Goal: Task Accomplishment & Management: Use online tool/utility

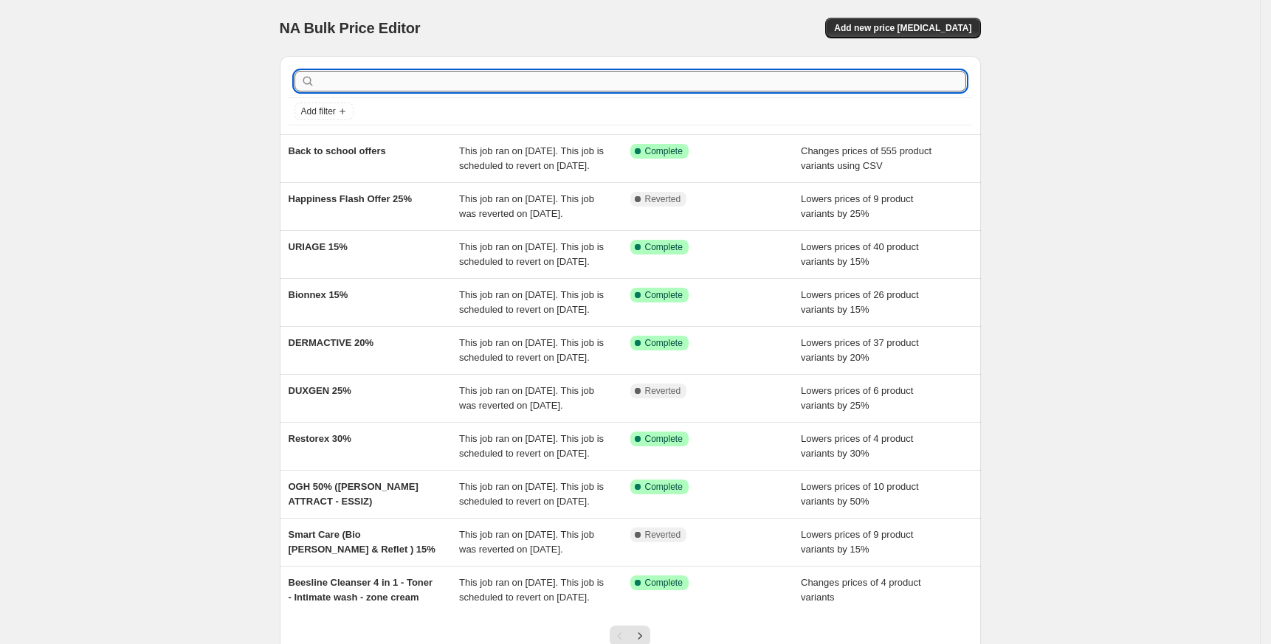
click at [461, 83] on input "text" at bounding box center [642, 81] width 648 height 21
type input "skin"
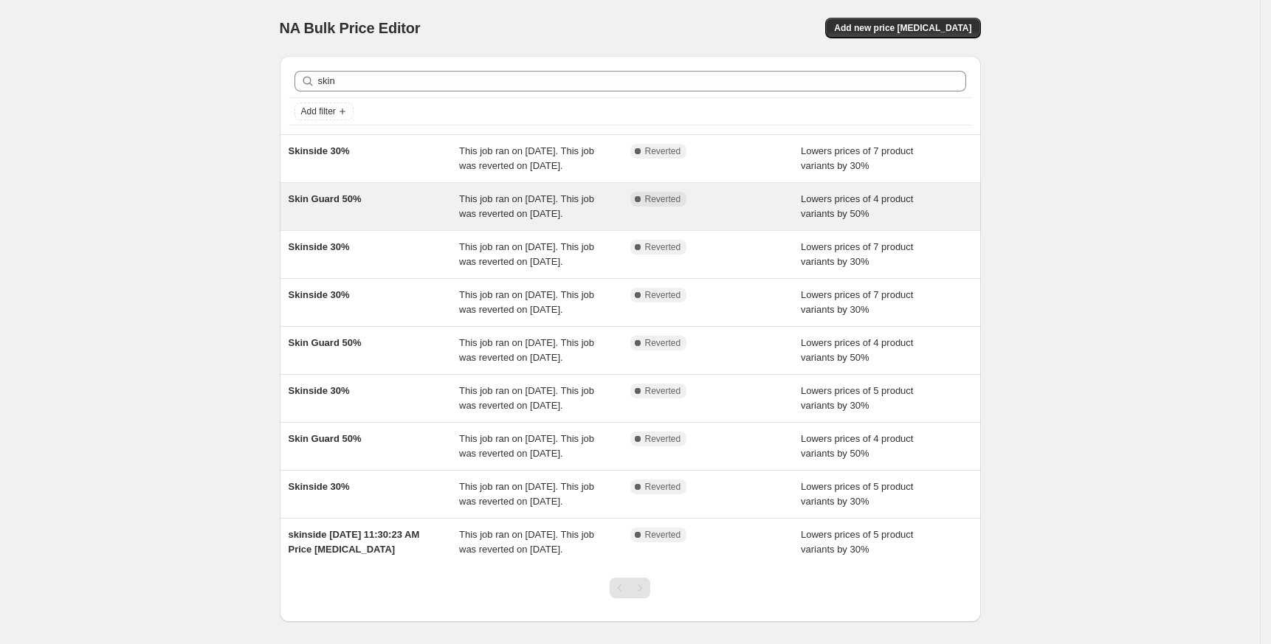
click at [340, 204] on span "Skin Guard 50%" at bounding box center [325, 198] width 73 height 11
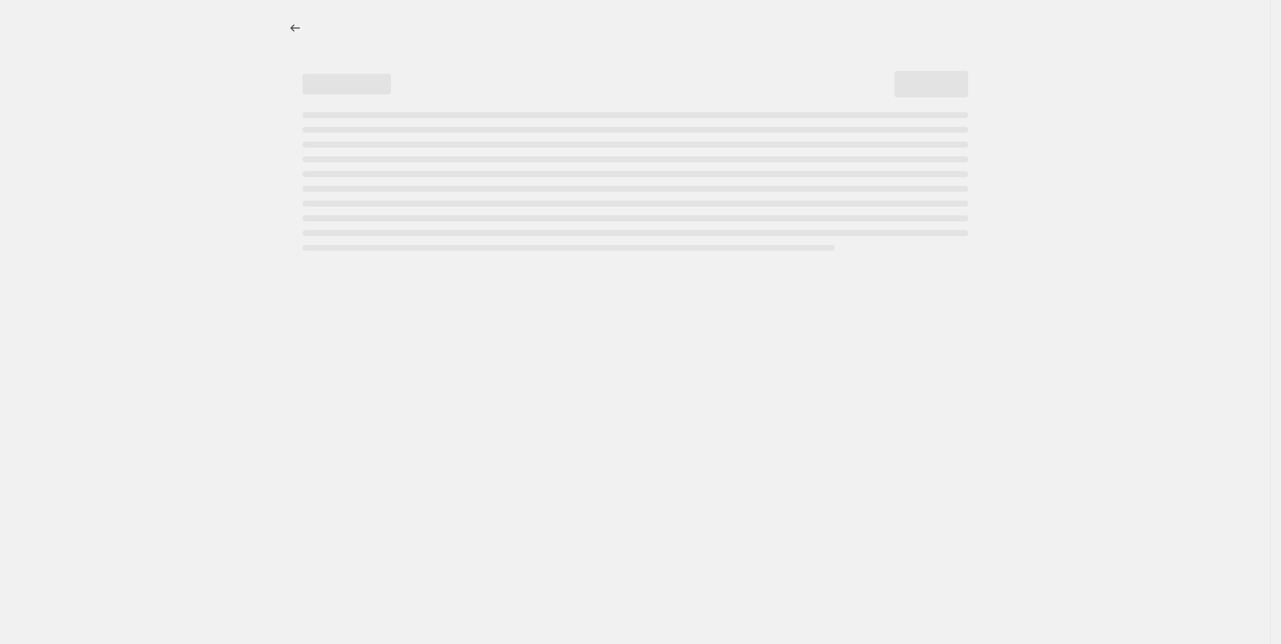
select select "percentage"
select select "vendor"
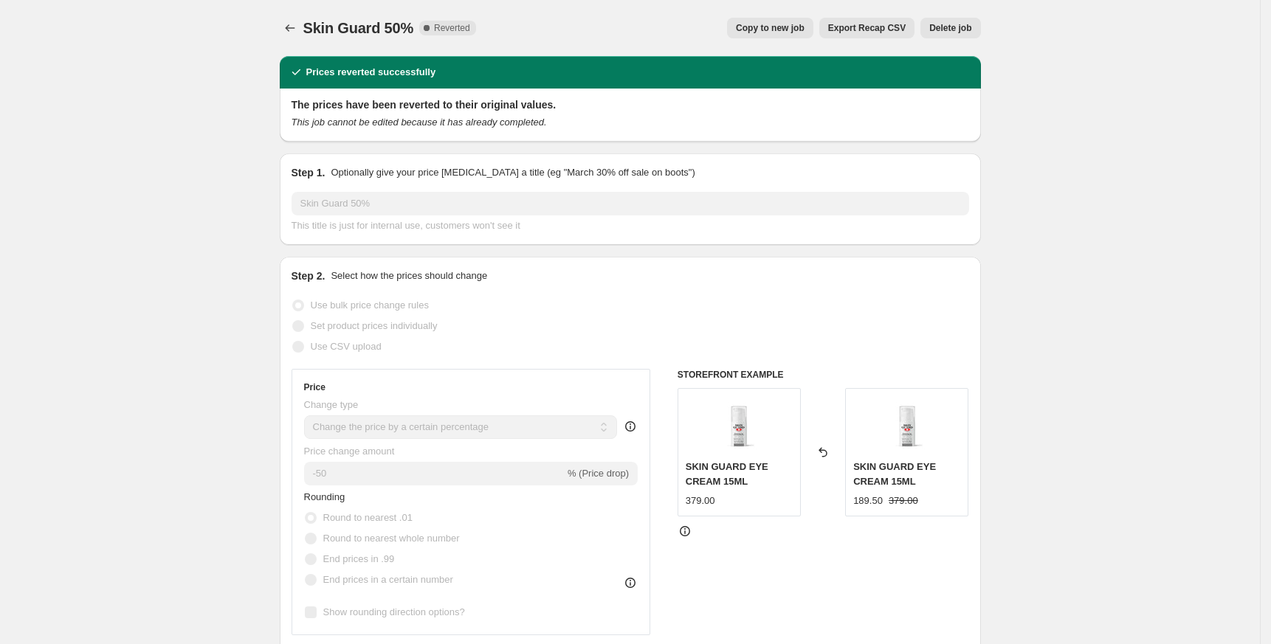
click at [777, 24] on span "Copy to new job" at bounding box center [770, 28] width 69 height 12
select select "percentage"
select select "vendor"
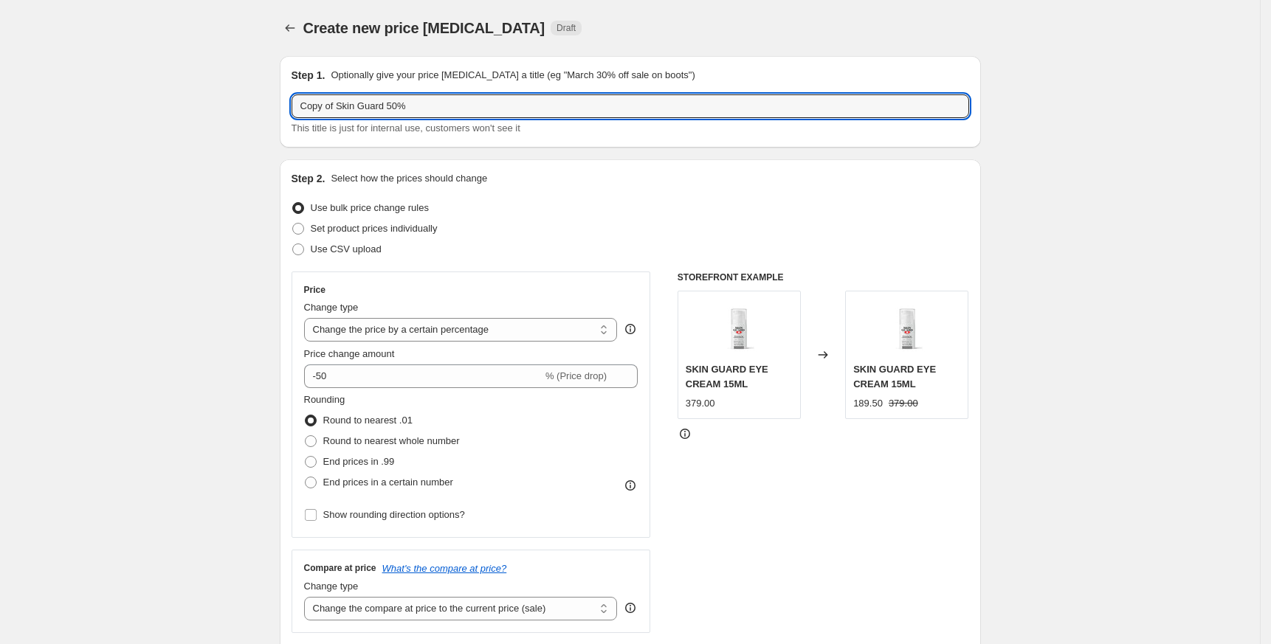
drag, startPoint x: 342, startPoint y: 107, endPoint x: 171, endPoint y: 132, distance: 173.1
type input "Skin Guard 50%"
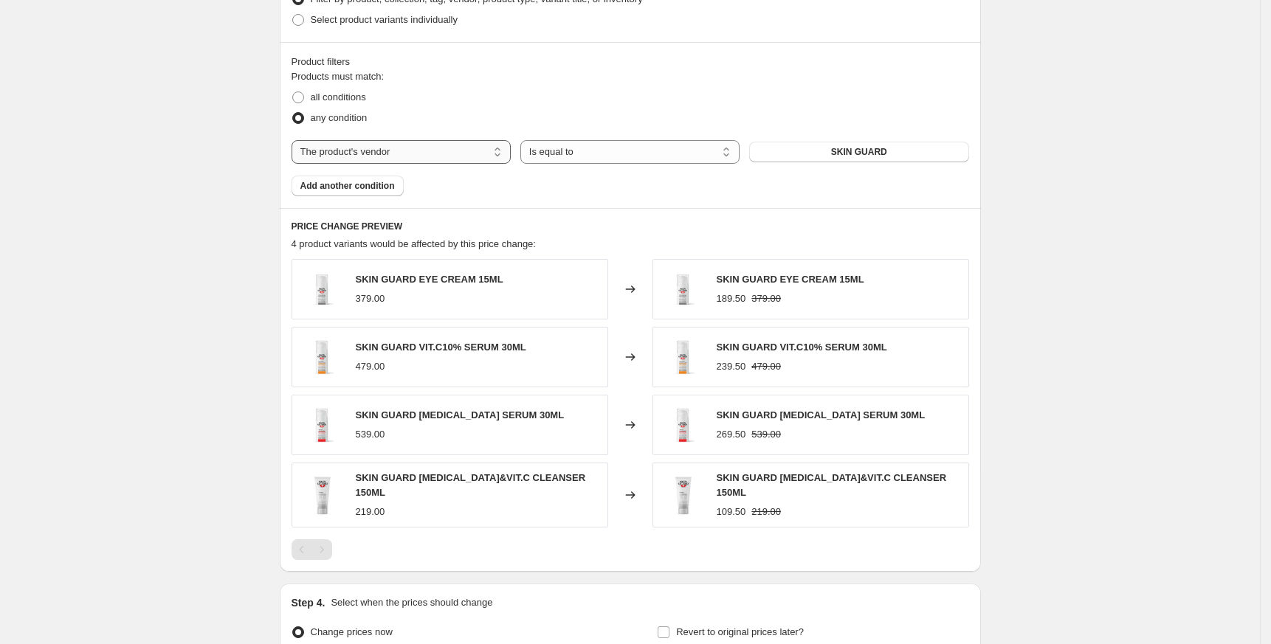
scroll to position [930, 0]
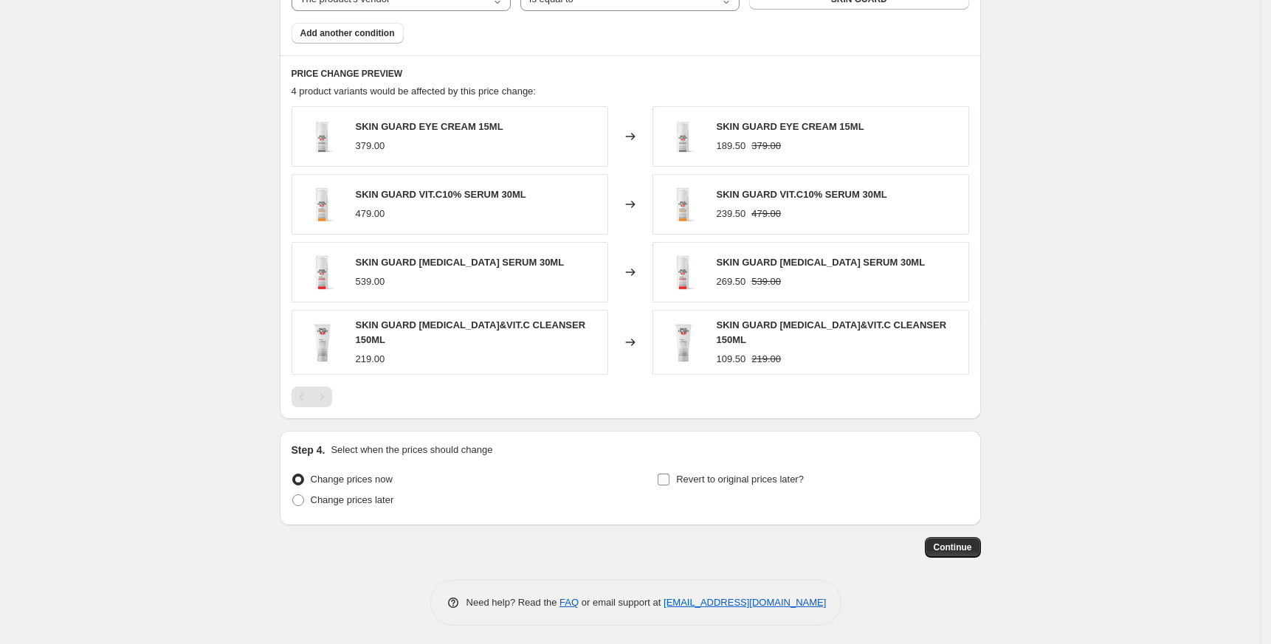
click at [737, 486] on label "Revert to original prices later?" at bounding box center [730, 479] width 147 height 21
click at [669, 486] on input "Revert to original prices later?" at bounding box center [664, 480] width 12 height 12
checkbox input "true"
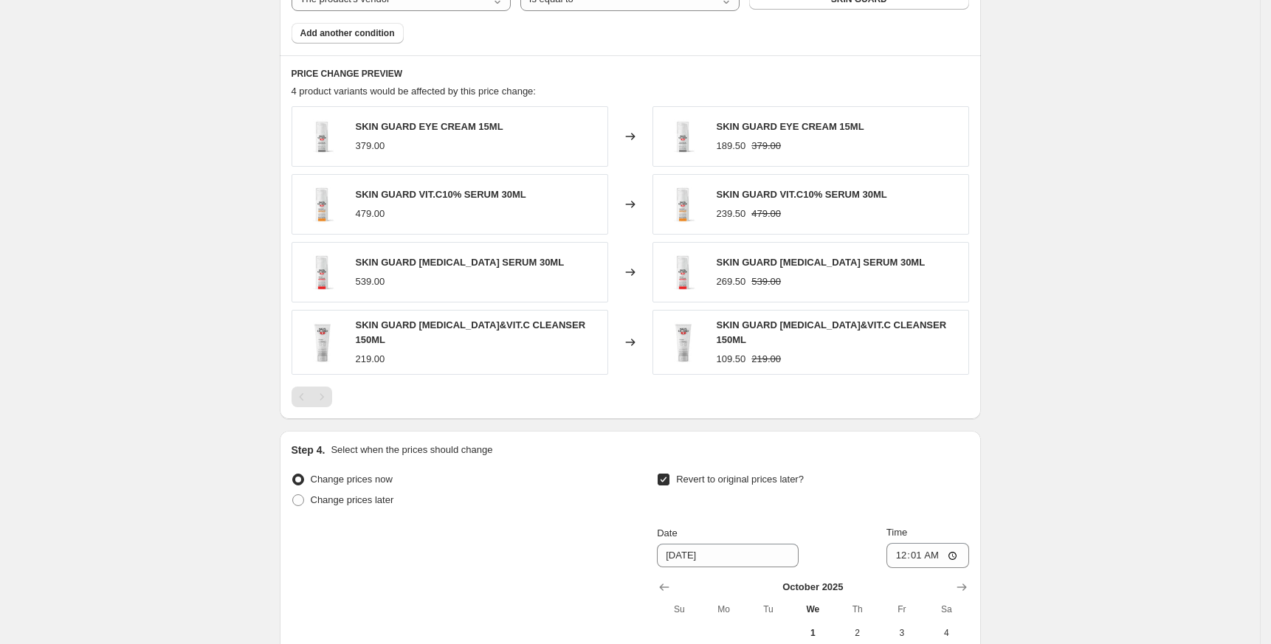
scroll to position [1182, 0]
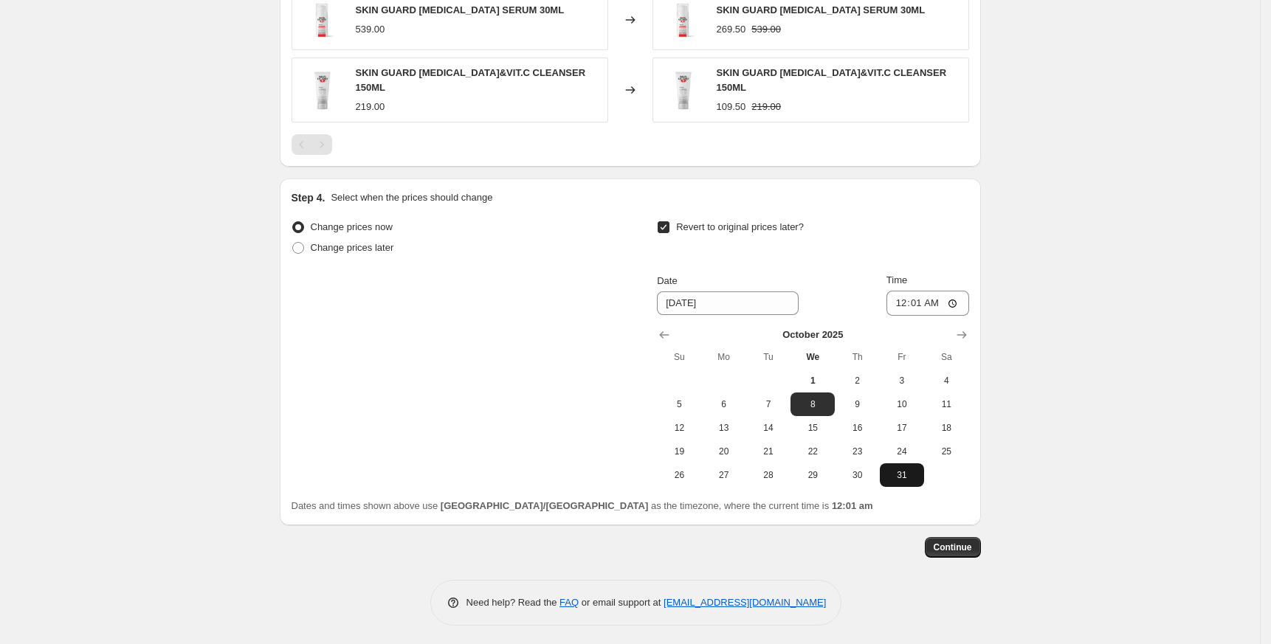
click at [909, 469] on span "31" at bounding box center [902, 475] width 32 height 12
type input "[DATE]"
click at [905, 294] on input "00:01" at bounding box center [927, 303] width 83 height 25
type input "23:50"
click at [967, 538] on button "Continue" at bounding box center [953, 547] width 56 height 21
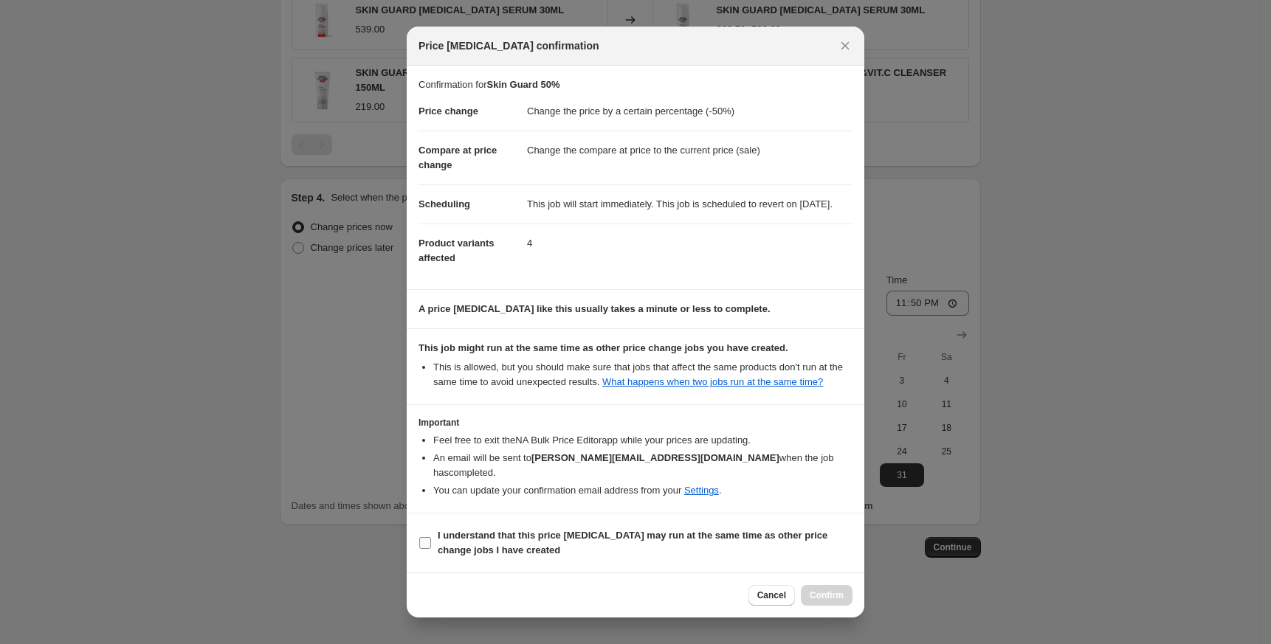
click at [510, 534] on b "I understand that this price [MEDICAL_DATA] may run at the same time as other p…" at bounding box center [633, 543] width 390 height 26
click at [431, 537] on input "I understand that this price [MEDICAL_DATA] may run at the same time as other p…" at bounding box center [425, 543] width 12 height 12
checkbox input "true"
click at [833, 594] on span "Confirm" at bounding box center [827, 596] width 34 height 12
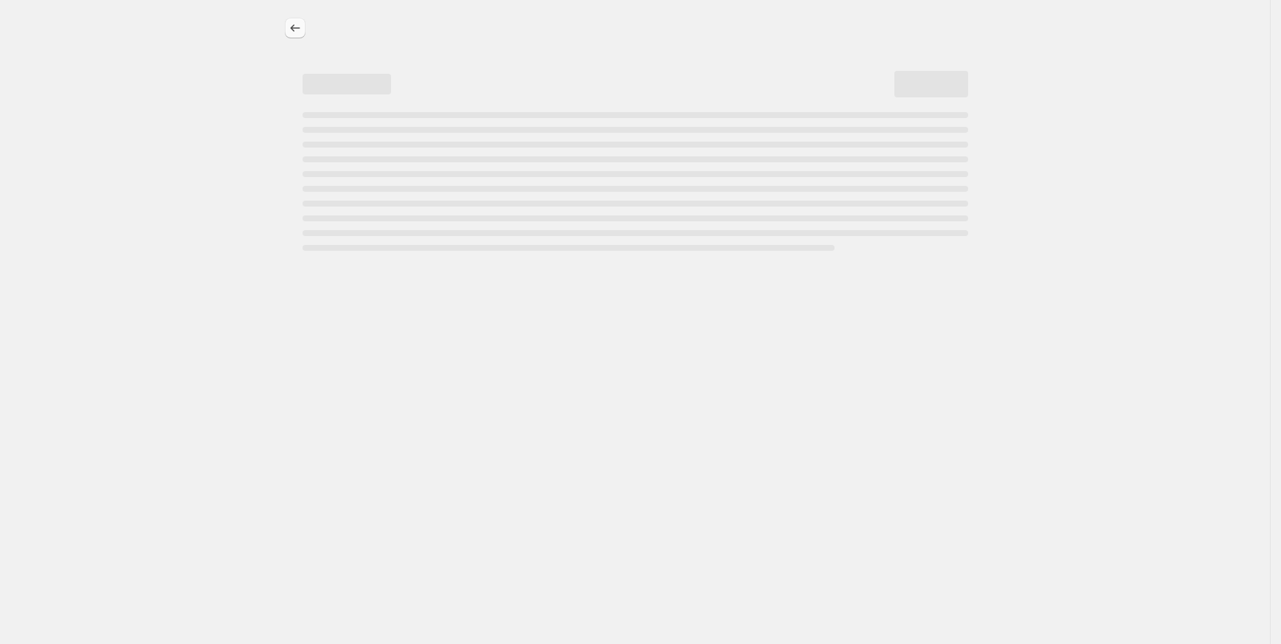
select select "percentage"
select select "vendor"
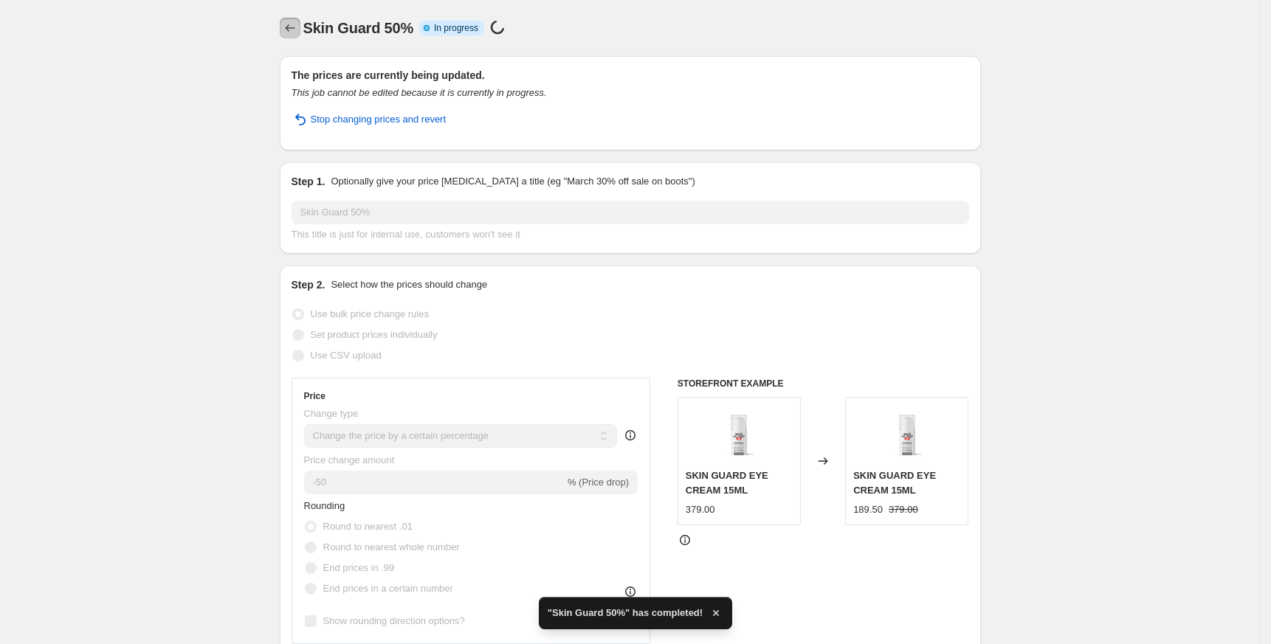
click at [292, 26] on icon "Price change jobs" at bounding box center [290, 28] width 15 height 15
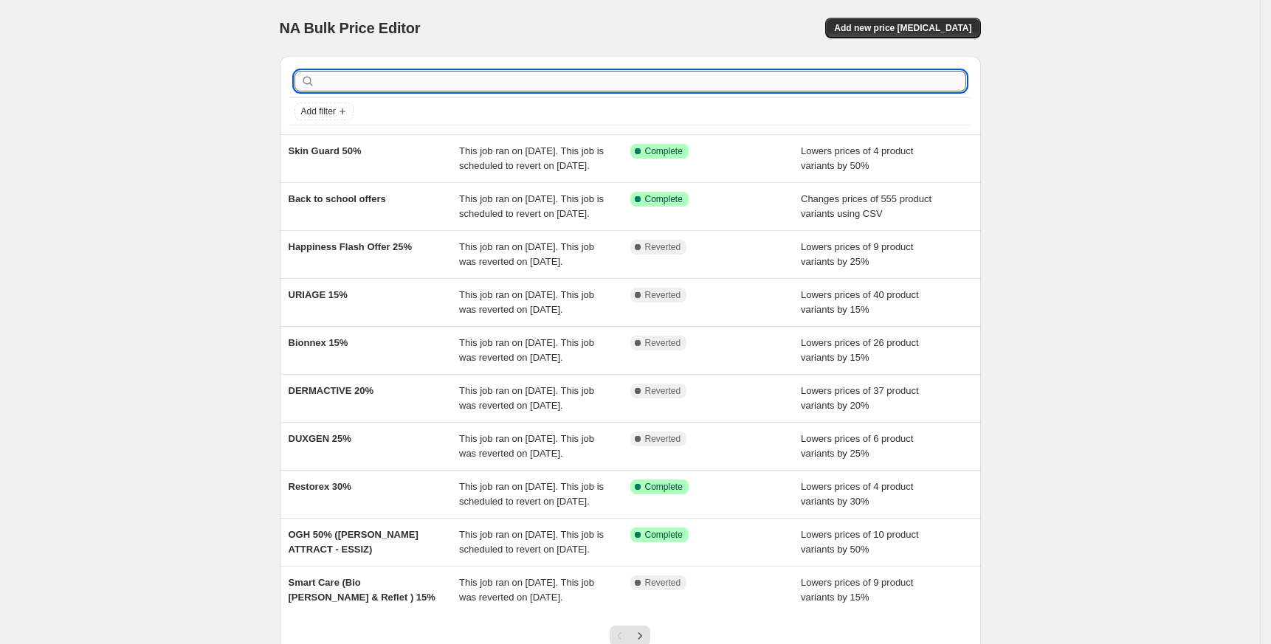
click at [360, 78] on input "text" at bounding box center [642, 81] width 648 height 21
type input "vinci"
